Goal: Task Accomplishment & Management: Complete application form

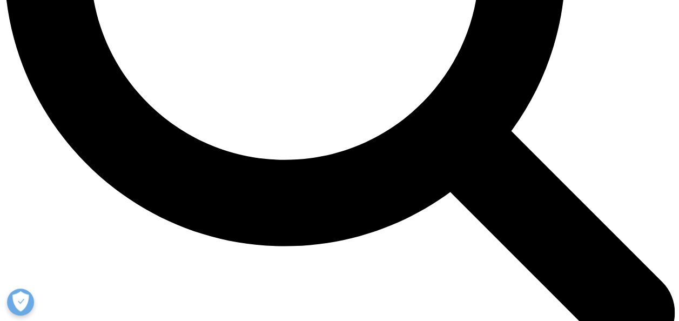
scroll to position [1005, 0]
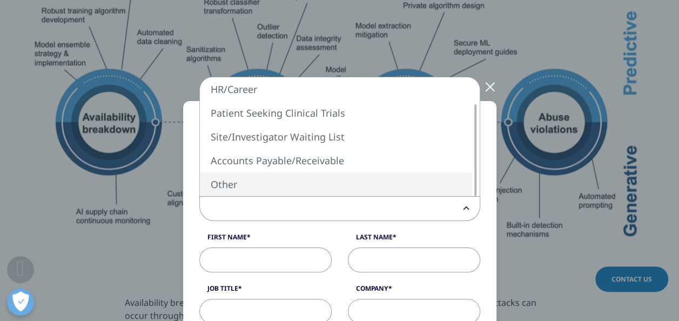
select select "Other"
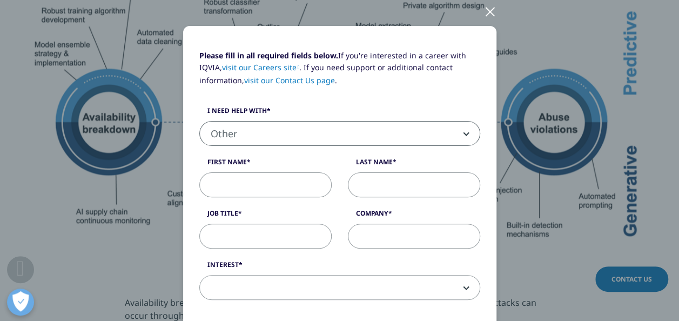
scroll to position [92, 0]
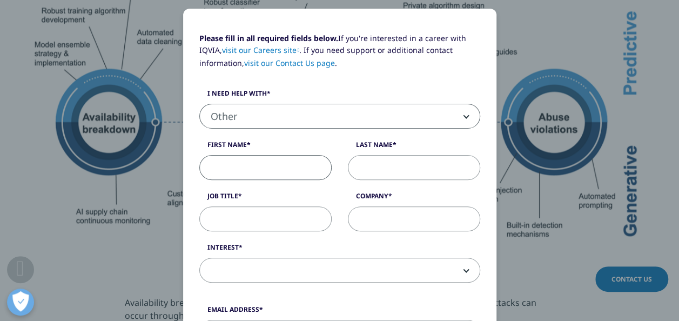
click at [260, 163] on input "First Name" at bounding box center [265, 167] width 132 height 25
type input "[PERSON_NAME]"
type input "alam"
type input "[PERSON_NAME][EMAIL_ADDRESS][DOMAIN_NAME]"
select select "[GEOGRAPHIC_DATA]"
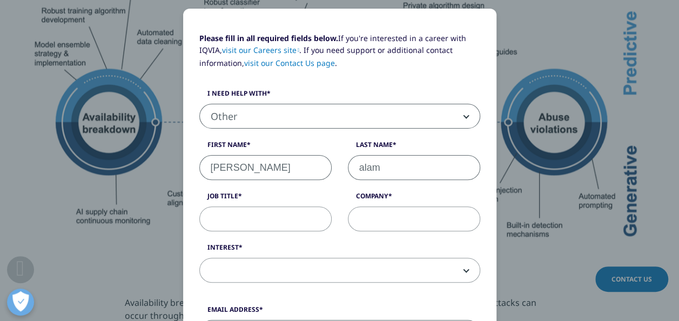
scroll to position [313, 0]
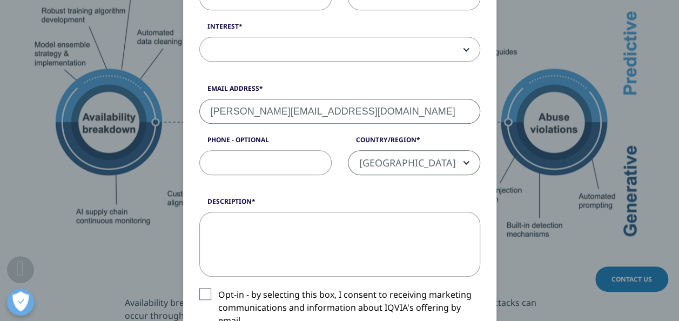
type input "IQVIA Solution Bangladesh LTD"
type input "01712140033"
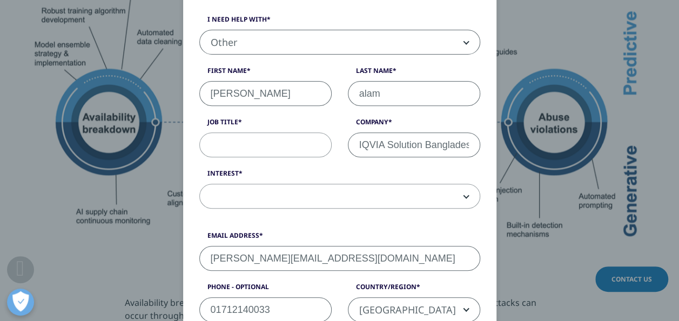
scroll to position [170, 0]
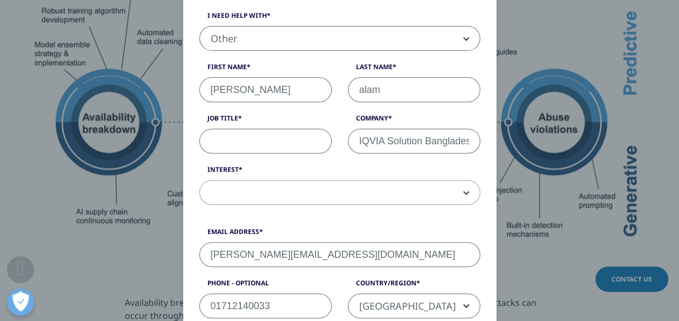
click at [258, 142] on input "Job Title" at bounding box center [265, 141] width 132 height 25
click at [260, 133] on input "Job Title" at bounding box center [265, 141] width 132 height 25
click at [231, 140] on input "senior Administrator" at bounding box center [265, 141] width 132 height 25
click at [234, 139] on input "senior Administrator" at bounding box center [265, 141] width 132 height 25
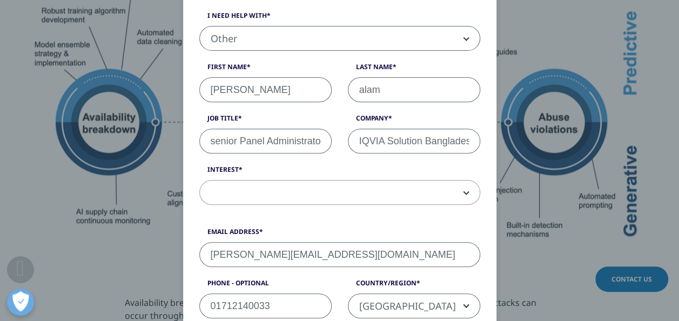
click at [317, 138] on input "senior Panel Administrator" at bounding box center [265, 141] width 132 height 25
type input "senior Panel Administrator Associater"
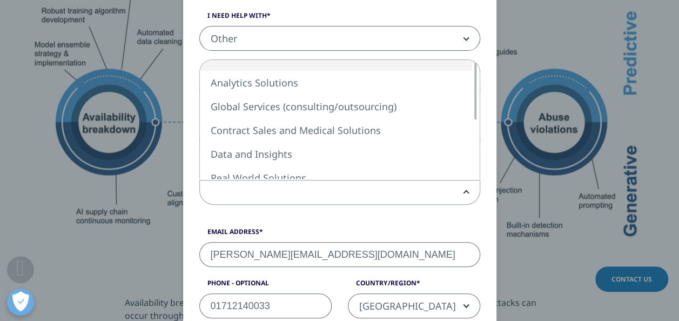
click at [464, 192] on b at bounding box center [464, 192] width 0 height 0
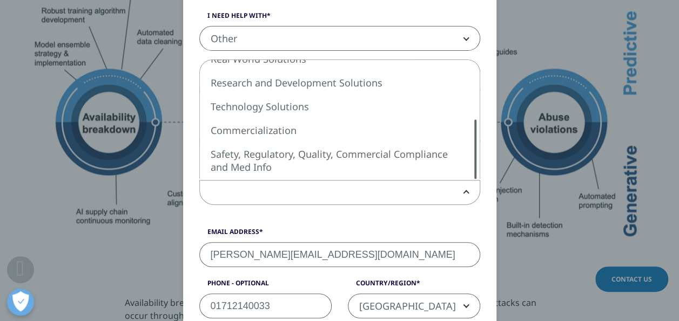
click at [462, 242] on div "Please fill in all required fields below. If you're interested in a career with…" at bounding box center [339, 300] width 281 height 690
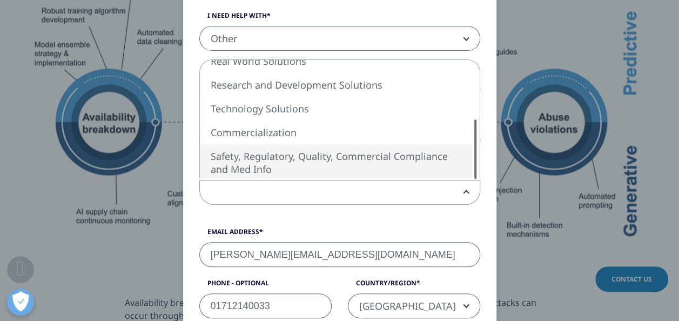
click at [479, 210] on div "Please fill in all required fields below. If you're interested in a career with…" at bounding box center [339, 300] width 281 height 690
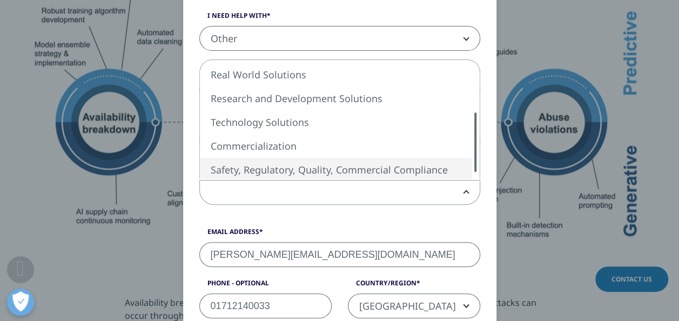
click at [480, 139] on div "Please fill in all required fields below. If you're interested in a career with…" at bounding box center [339, 300] width 281 height 690
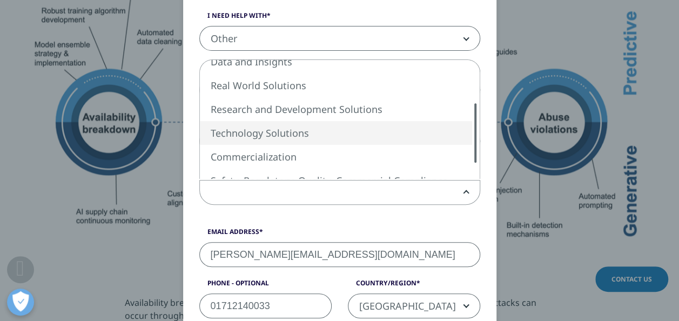
click at [466, 133] on div "Analytics Solutions Global Services (consulting/outsourcing) Contract Sales and…" at bounding box center [340, 119] width 280 height 119
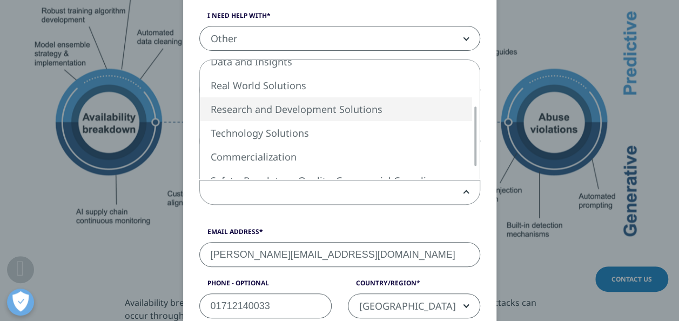
select select "Research and Development Solutions"
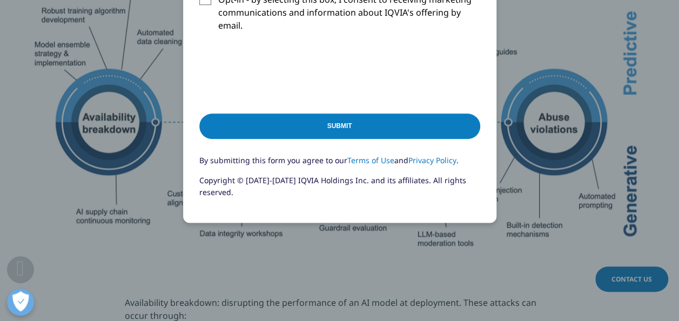
scroll to position [627, 0]
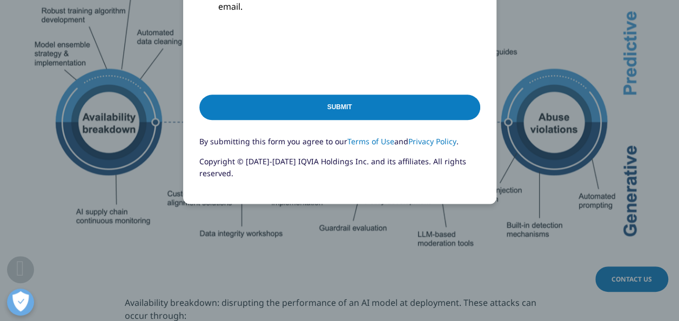
click at [344, 107] on input "Submit" at bounding box center [339, 107] width 281 height 25
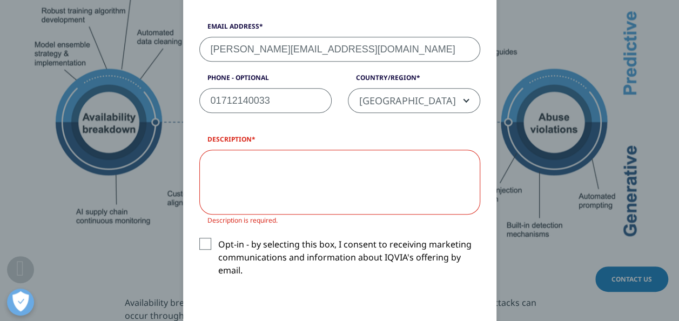
type textarea "Conducted Prescription survey twice. Conducted Pharmacy Census twice. Also sele…"
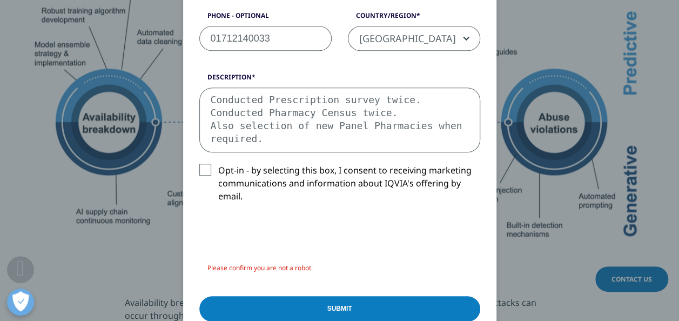
scroll to position [440, 0]
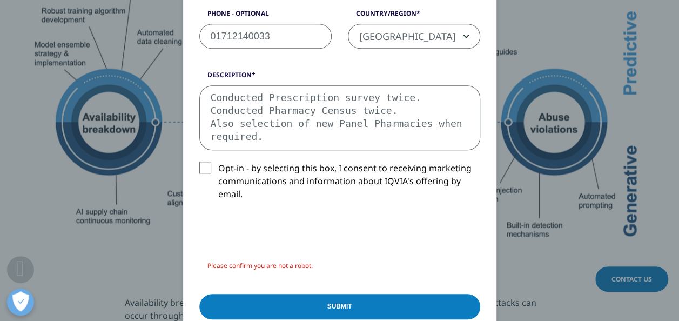
click at [205, 167] on label "Opt-in - by selecting this box, I consent to receiving marketing communications…" at bounding box center [339, 184] width 281 height 45
click at [218, 162] on input "Opt-in - by selecting this box, I consent to receiving marketing communications…" at bounding box center [218, 162] width 0 height 0
click at [348, 301] on input "Submit" at bounding box center [339, 306] width 281 height 25
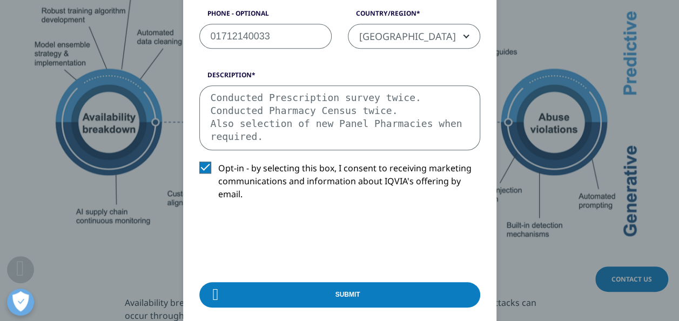
scroll to position [0, 0]
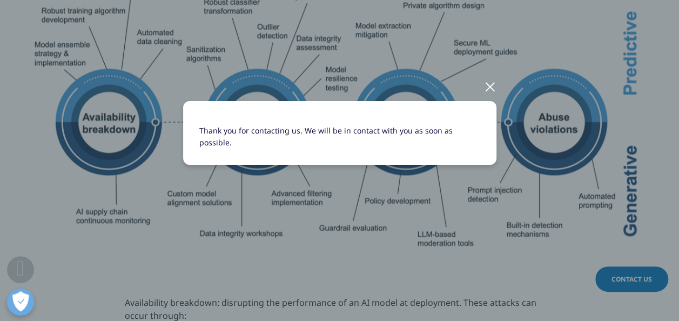
click at [492, 86] on div at bounding box center [490, 86] width 12 height 30
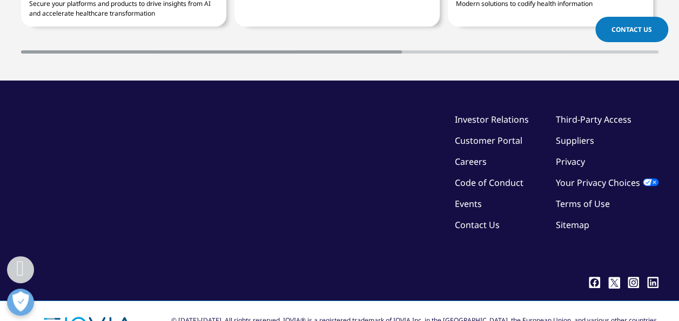
scroll to position [2469, 0]
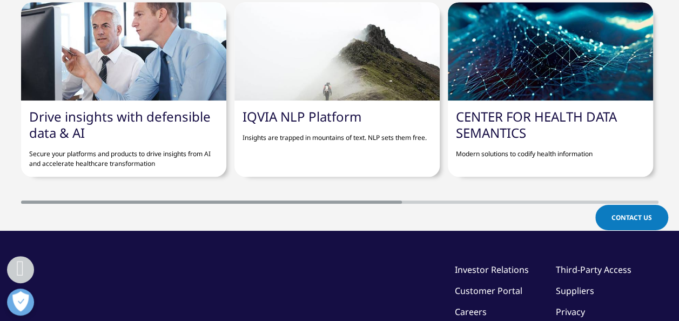
scroll to position [2274, 0]
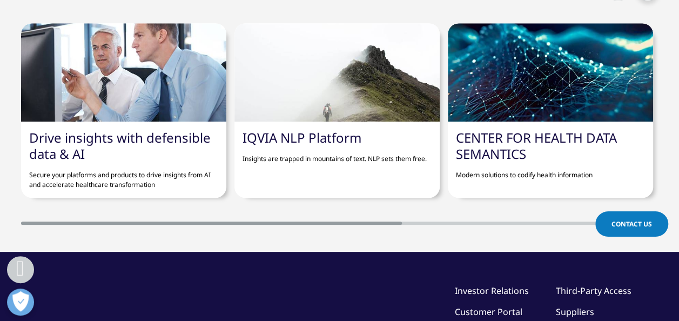
click at [625, 223] on span "Contact Us" at bounding box center [632, 223] width 41 height 9
